Goal: Task Accomplishment & Management: Use online tool/utility

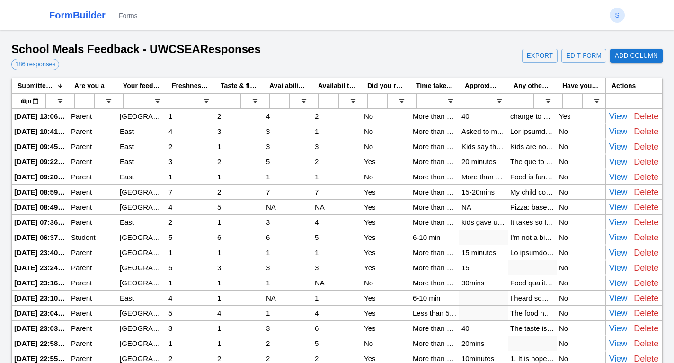
click at [535, 115] on div "change to a proper vendor pls" at bounding box center [532, 116] width 49 height 15
click at [535, 115] on input "**********" at bounding box center [533, 116] width 44 height 10
